Goal: Navigation & Orientation: Find specific page/section

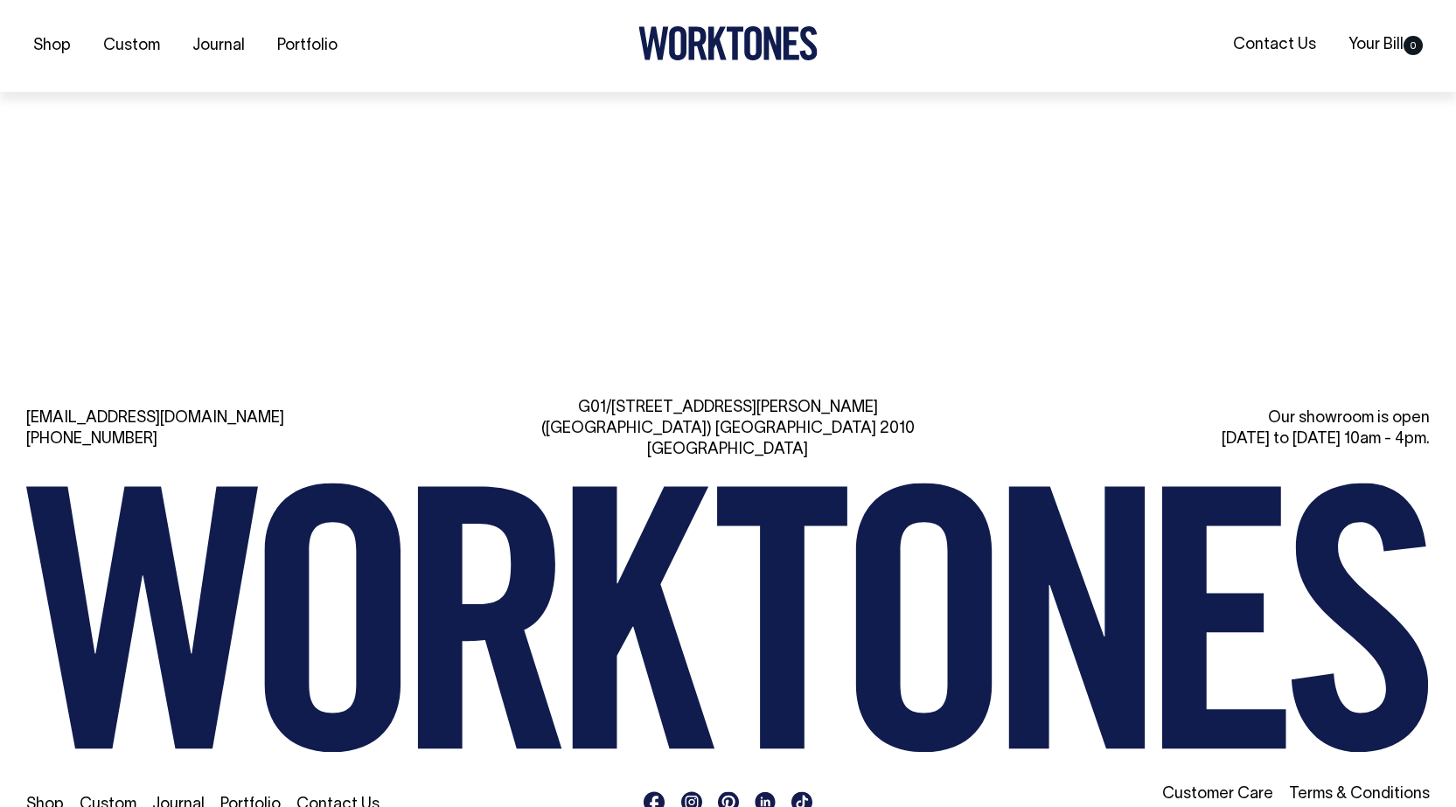
scroll to position [3879, 0]
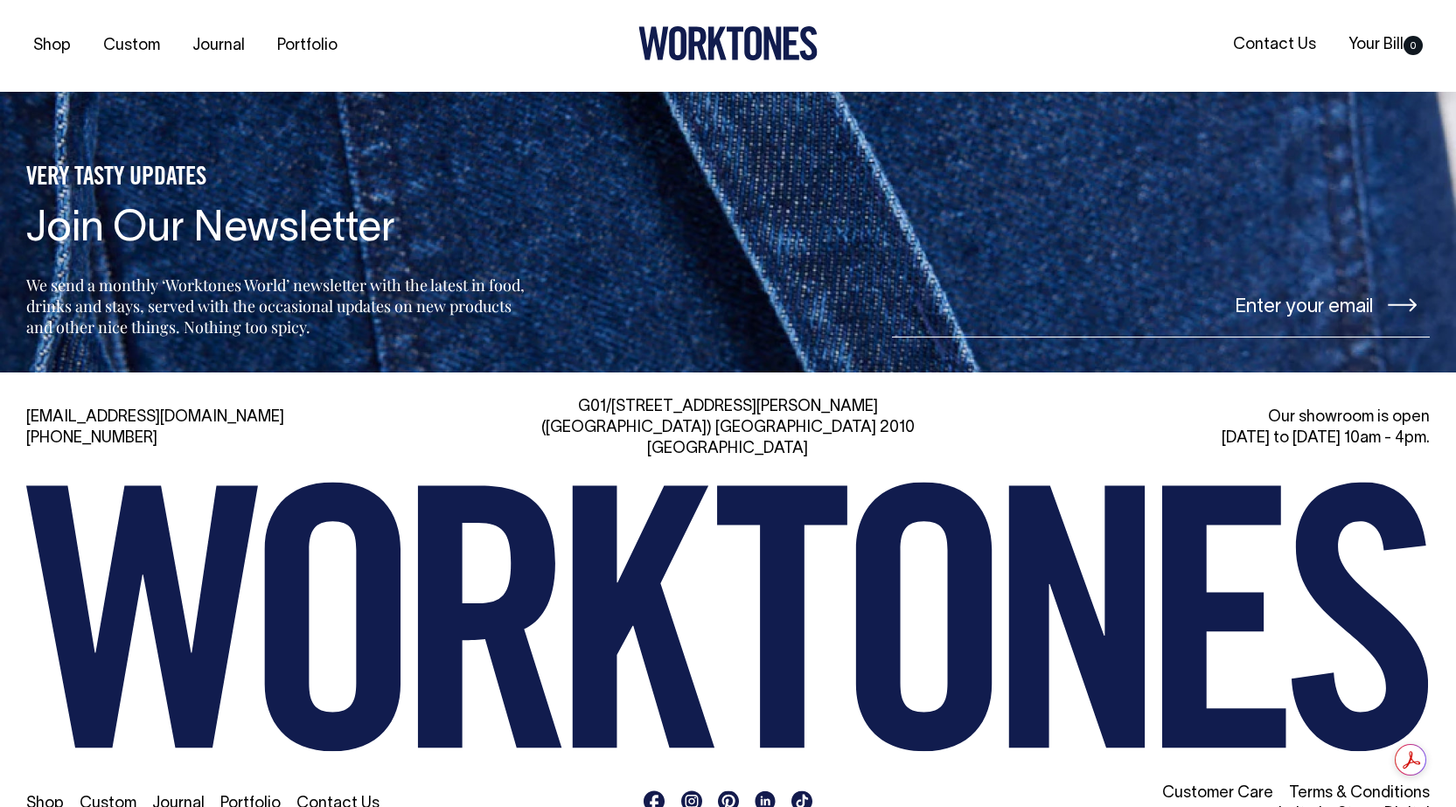
click at [131, 797] on link "Custom" at bounding box center [108, 804] width 57 height 15
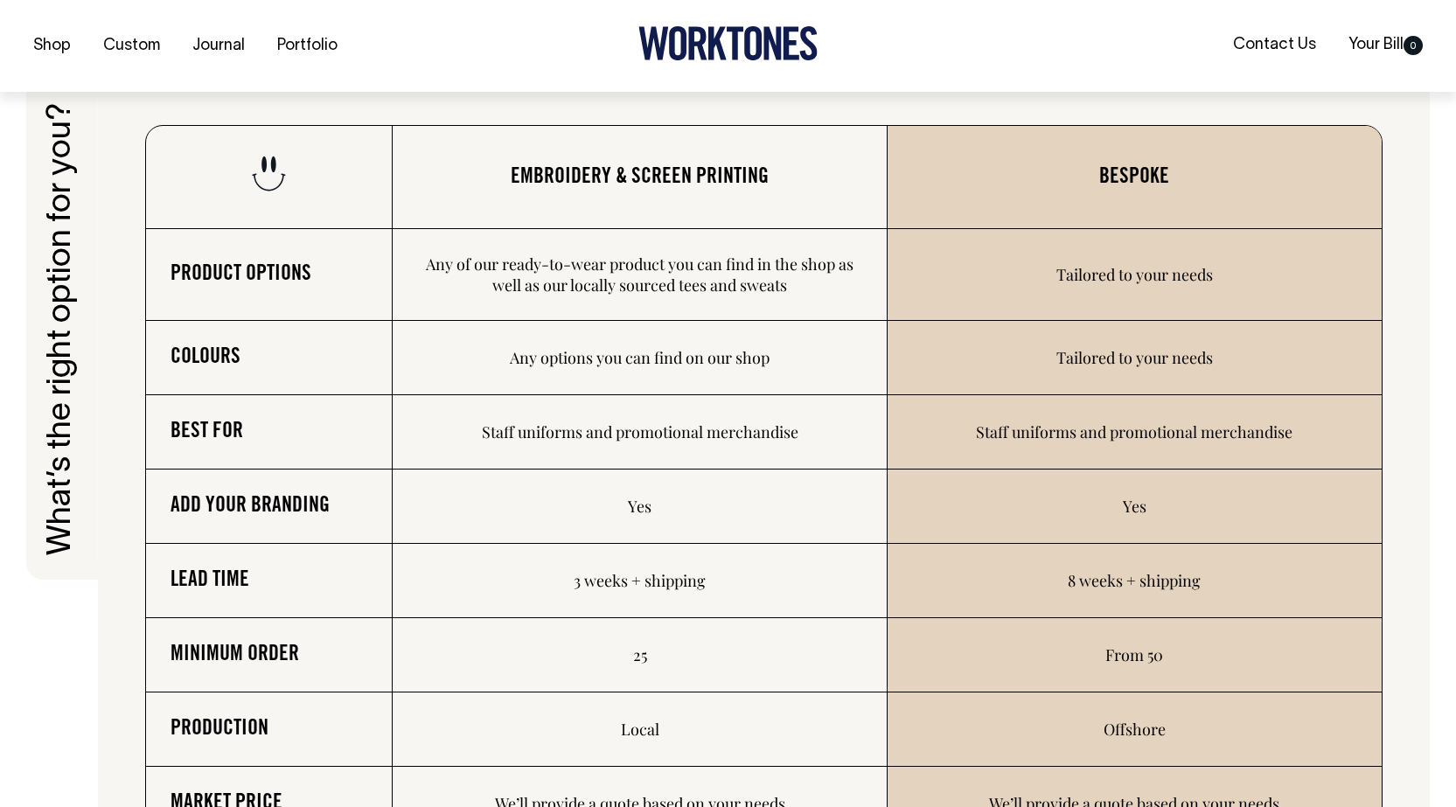
scroll to position [2624, 0]
click at [622, 382] on td "Any options you can find on our shop" at bounding box center [640, 357] width 494 height 74
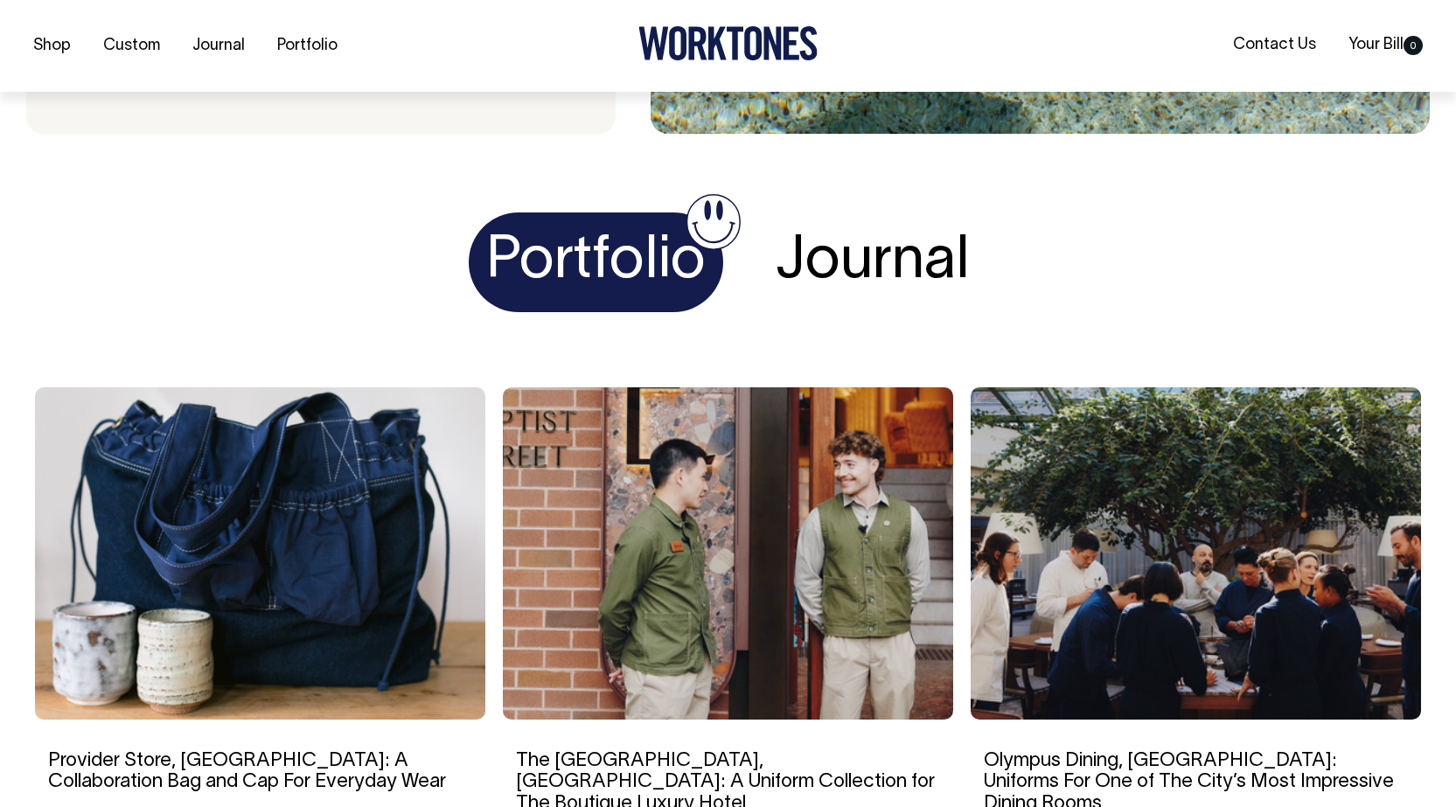
scroll to position [6561, 0]
click at [892, 231] on h1 "Journal" at bounding box center [872, 262] width 229 height 101
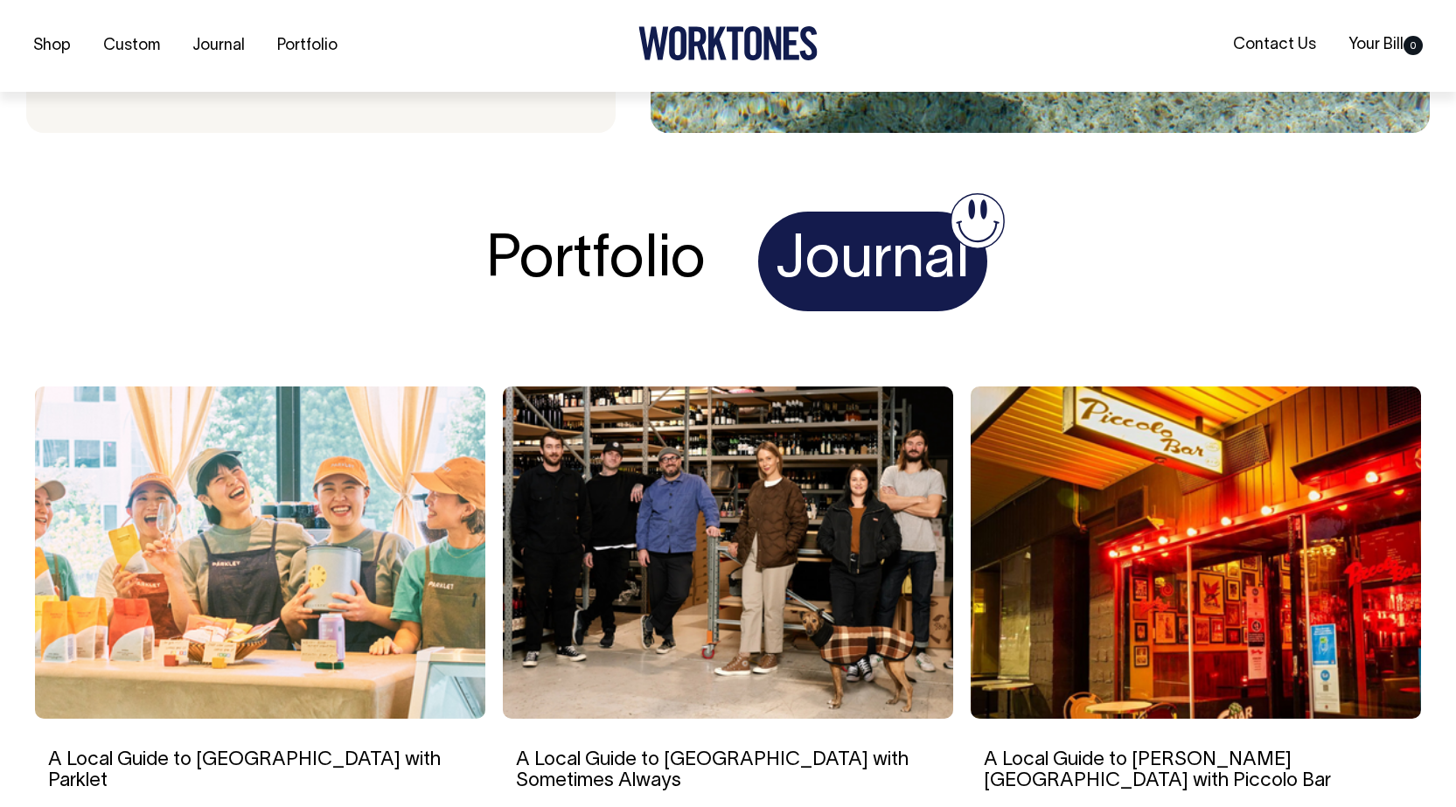
click at [581, 212] on h1 "Portfolio" at bounding box center [596, 262] width 255 height 101
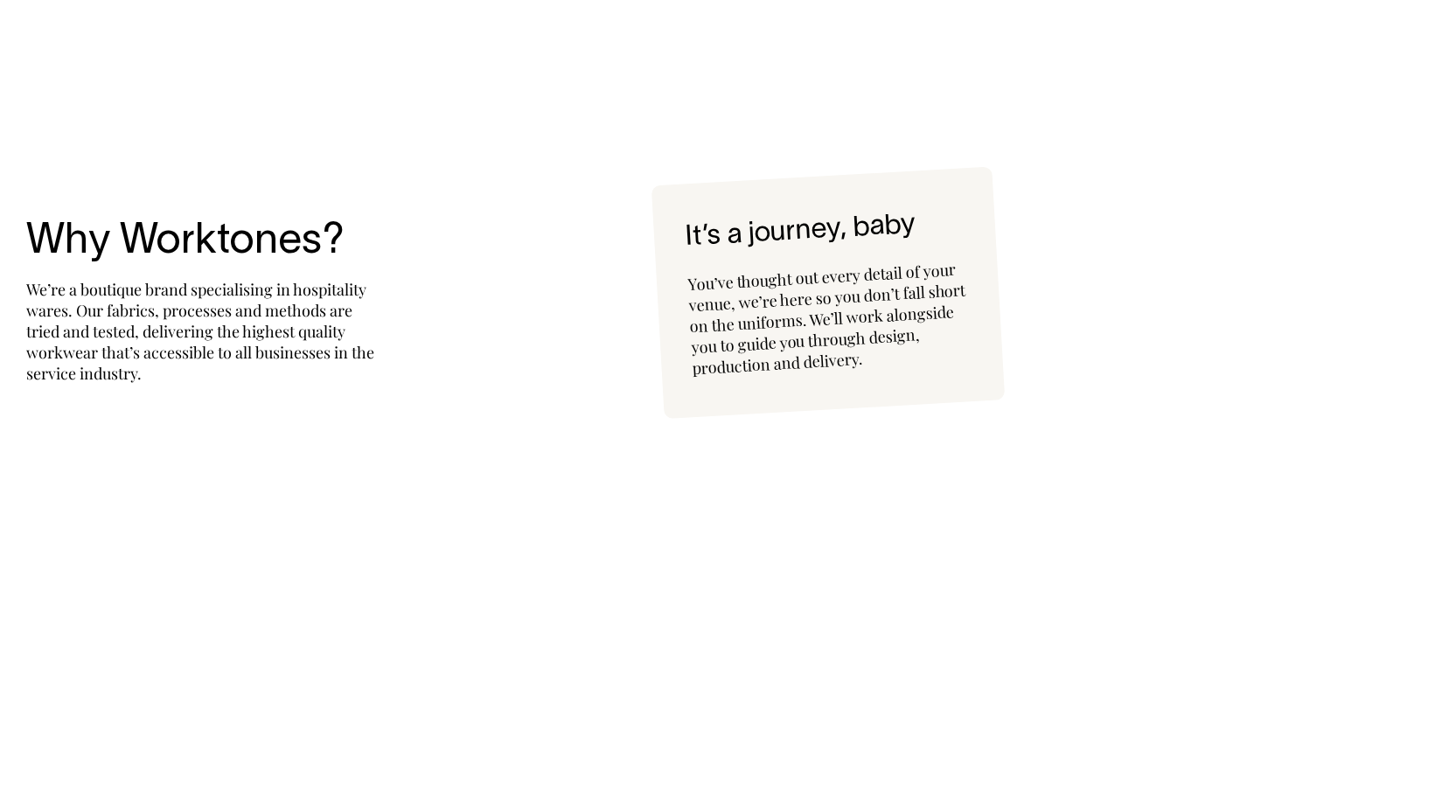
scroll to position [4024, 0]
click at [194, 254] on h3 "Why Worktones?" at bounding box center [307, 243] width 562 height 46
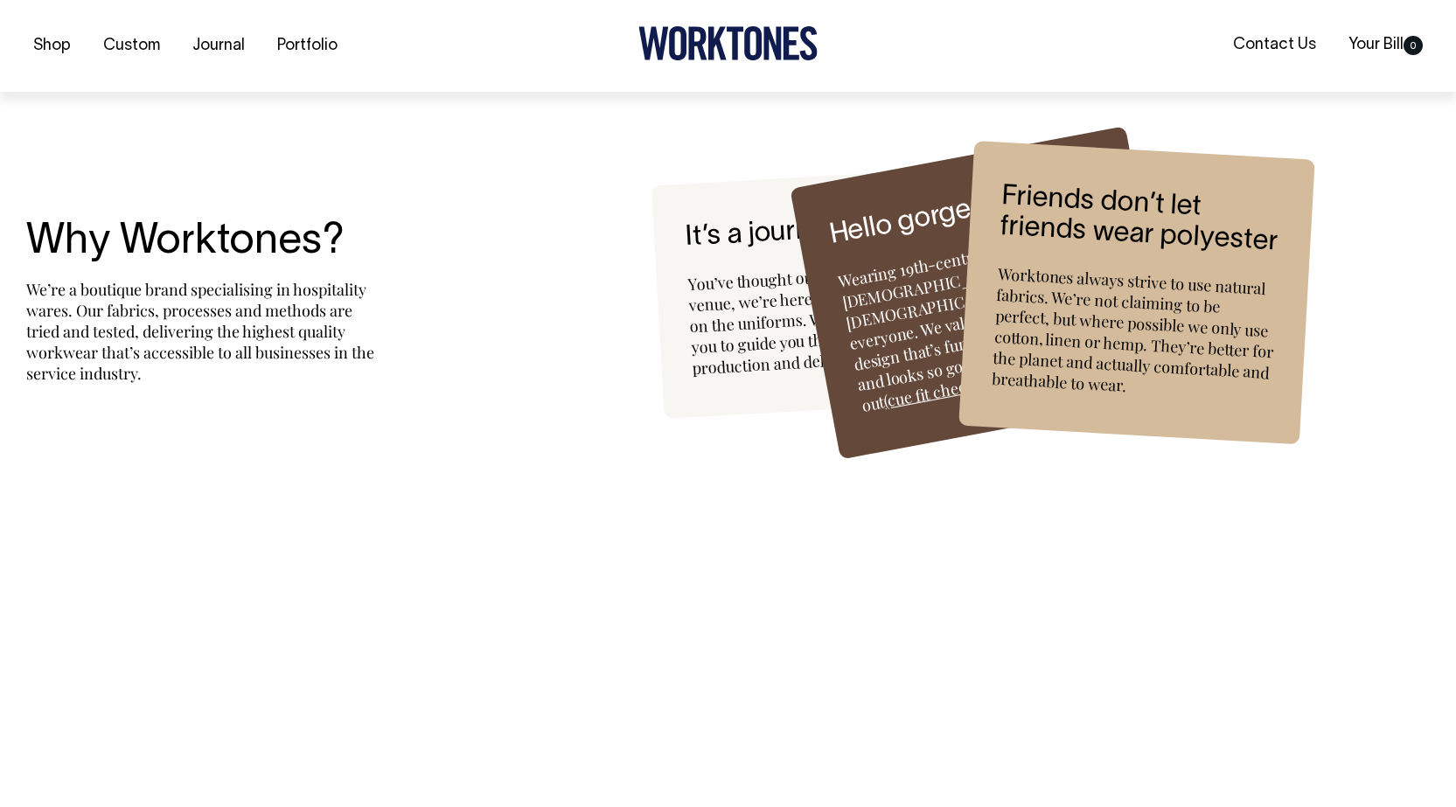
scroll to position [4636, 0]
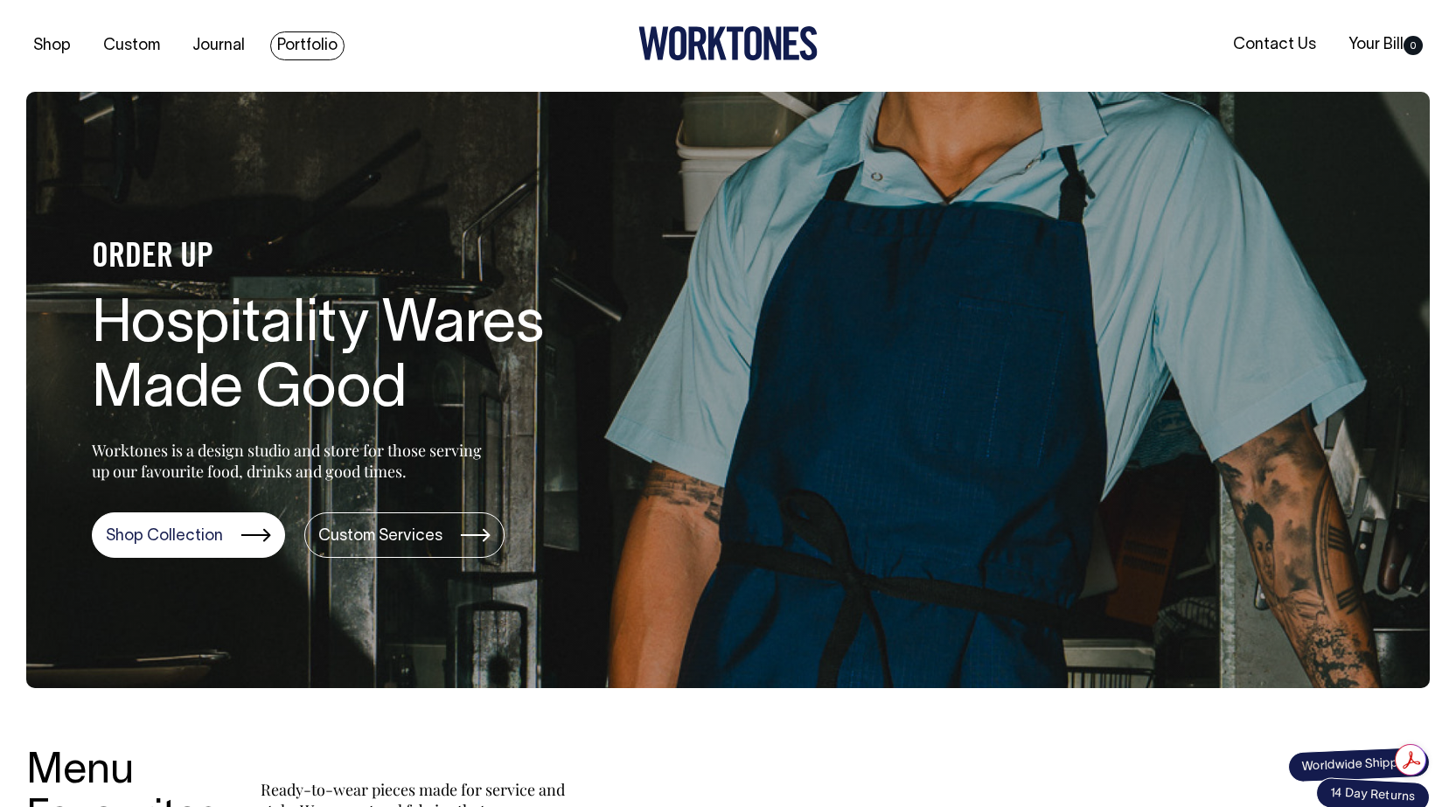
click at [296, 40] on link "Portfolio" at bounding box center [307, 45] width 74 height 29
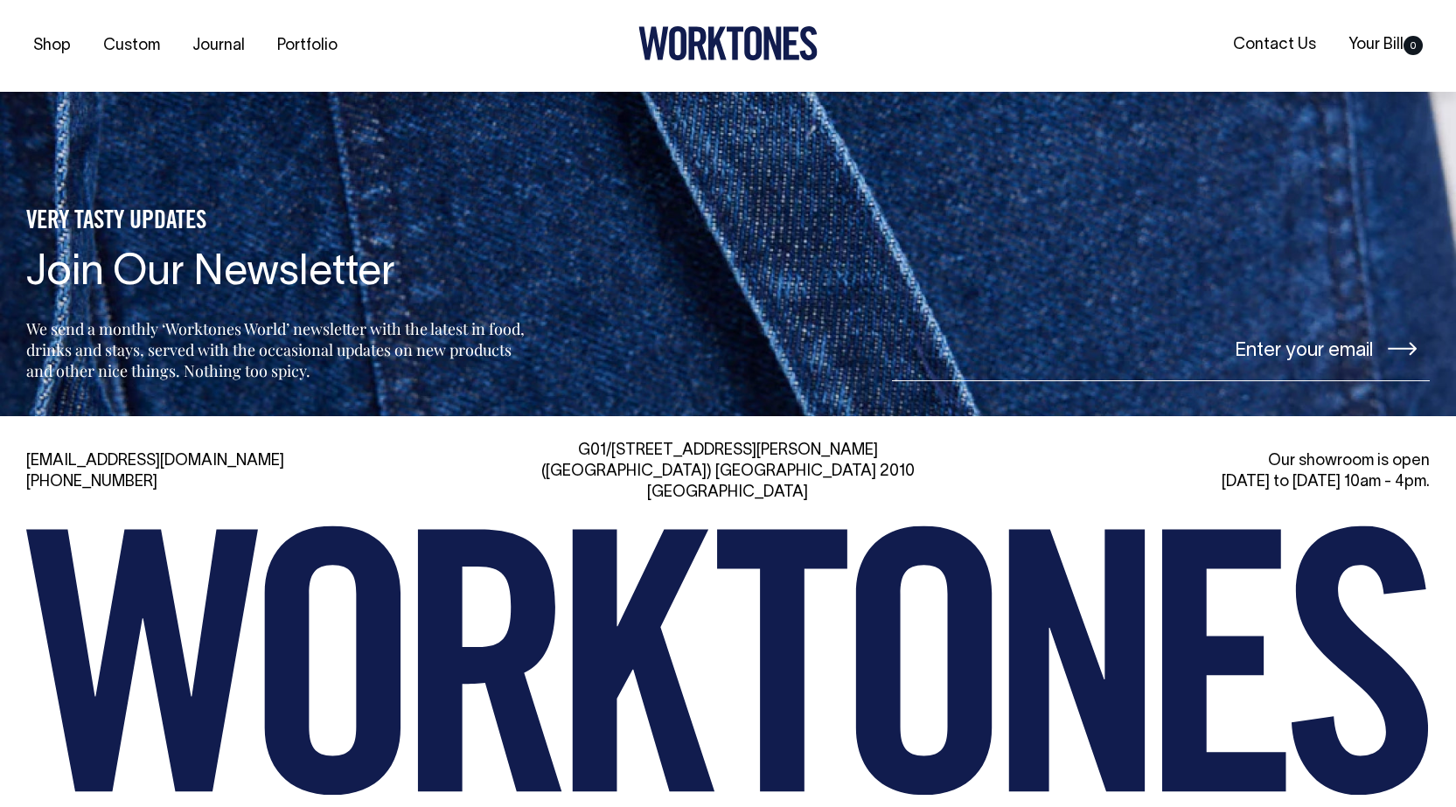
scroll to position [2361, 0]
